Goal: Task Accomplishment & Management: Manage account settings

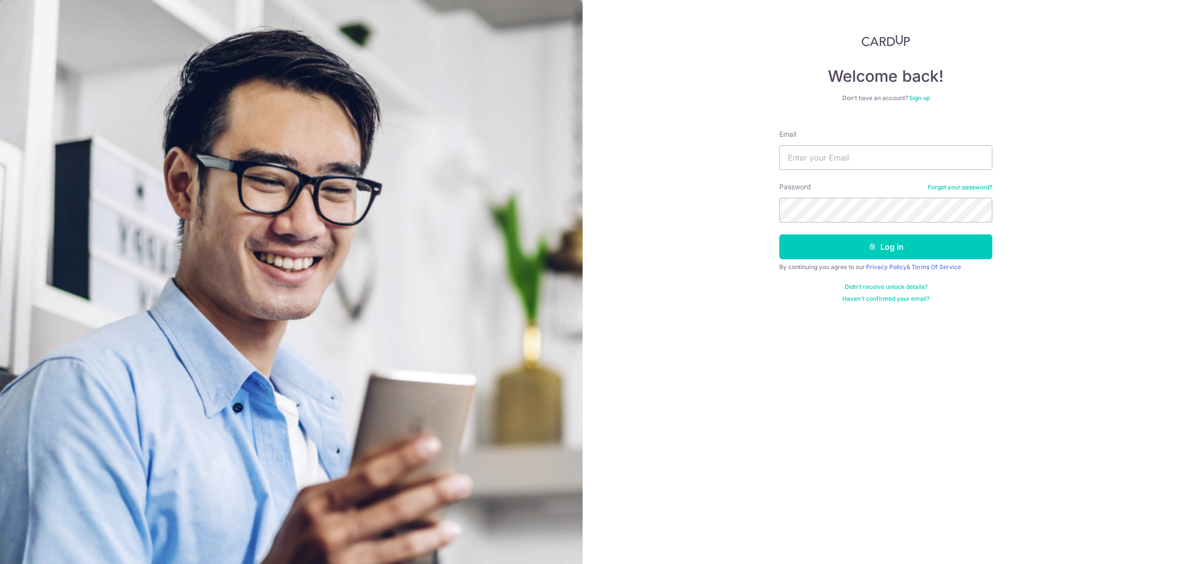
type input "[EMAIL_ADDRESS][DOMAIN_NAME]"
click at [879, 246] on button "Log in" at bounding box center [885, 246] width 213 height 25
